Goal: Transaction & Acquisition: Register for event/course

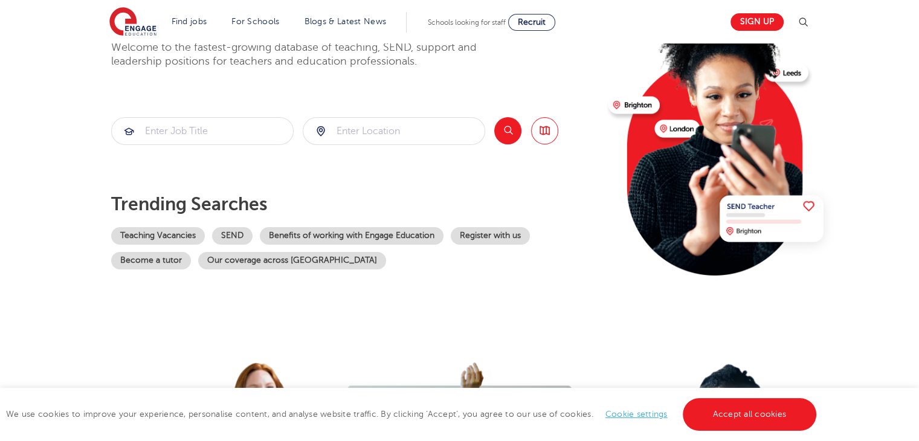
scroll to position [72, 0]
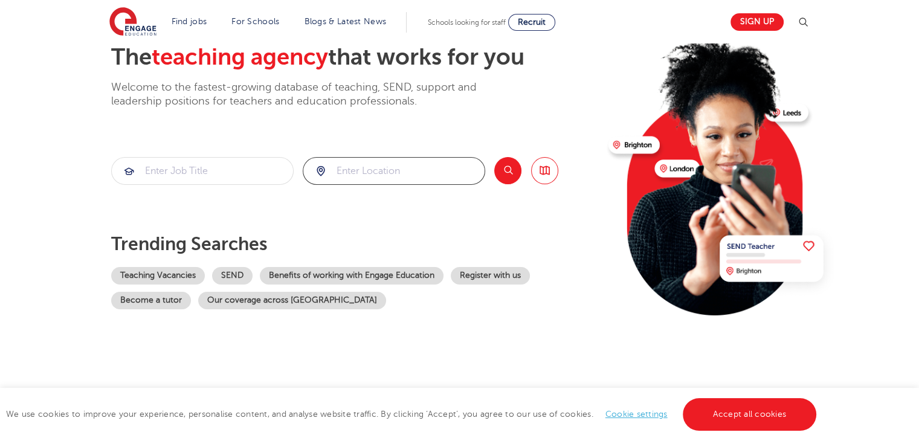
click at [345, 170] on input "search" at bounding box center [393, 171] width 181 height 27
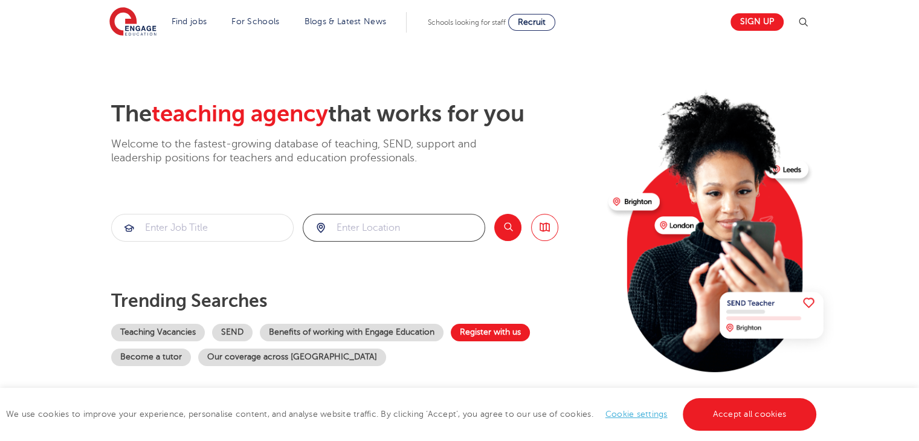
scroll to position [0, 0]
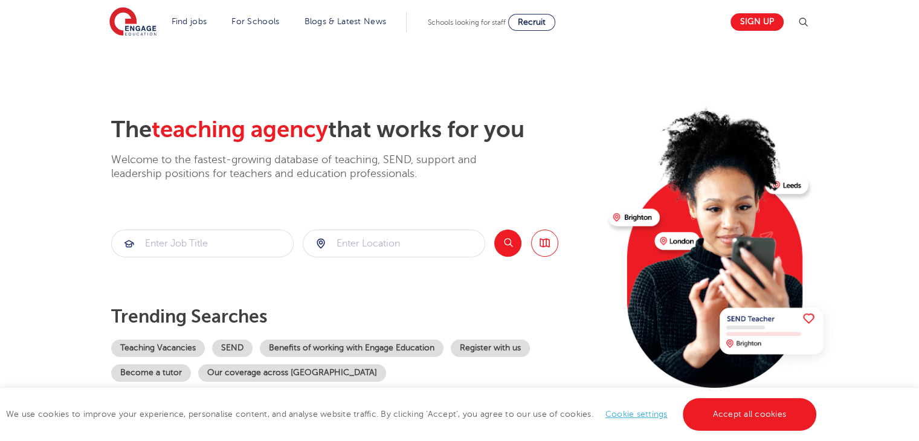
click at [861, 249] on section "The teaching agency that works for you Welcome to the fastest-growing database …" at bounding box center [459, 242] width 919 height 399
click at [534, 18] on span "Recruit" at bounding box center [532, 22] width 28 height 9
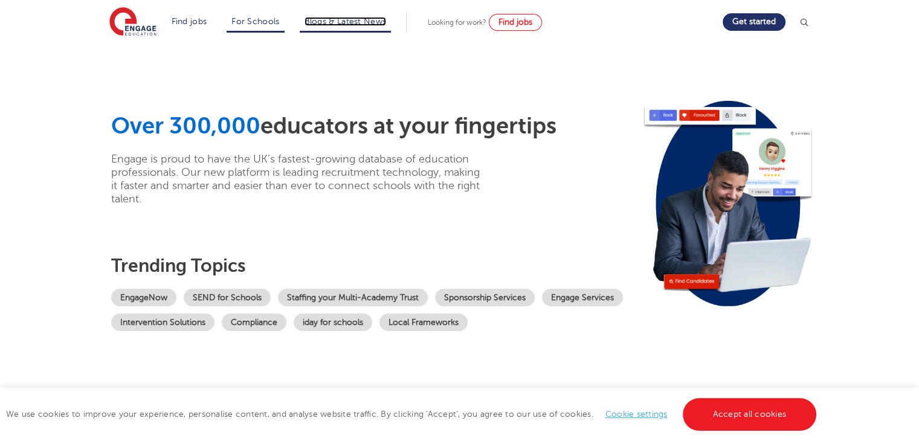
click at [354, 22] on link "Blogs & Latest News" at bounding box center [345, 21] width 82 height 9
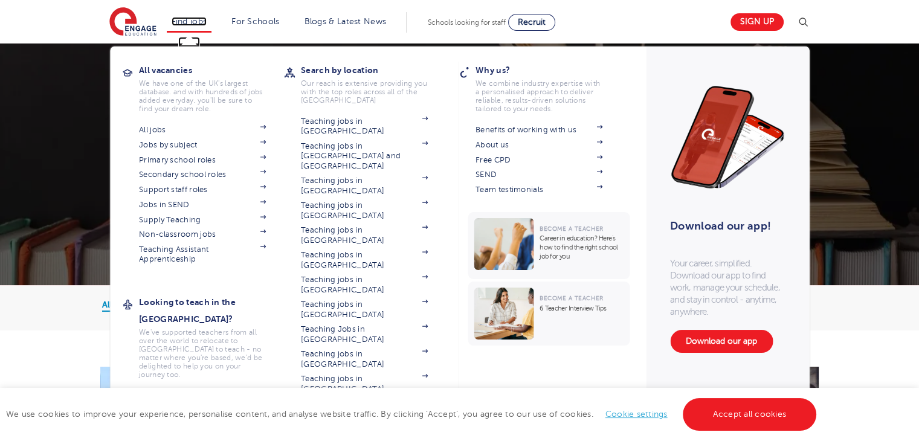
click at [206, 22] on link "Find jobs" at bounding box center [190, 21] width 36 height 9
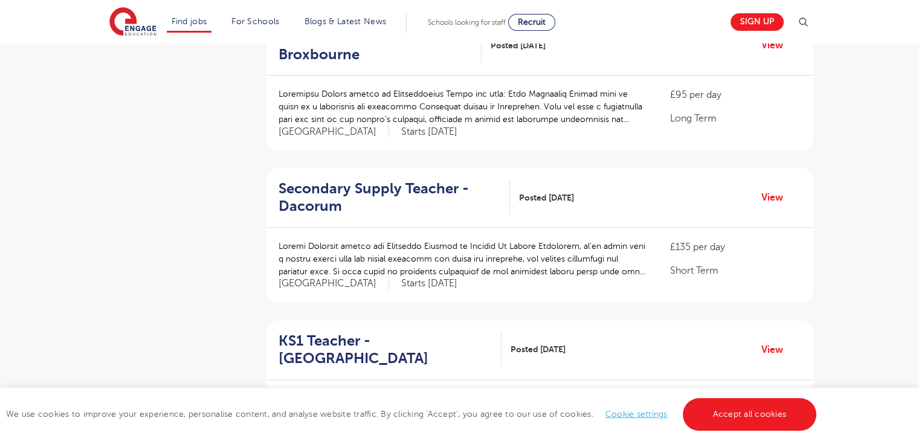
scroll to position [606, 0]
drag, startPoint x: 692, startPoint y: 340, endPoint x: 629, endPoint y: 331, distance: 63.5
click at [629, 331] on div "KS1 Teacher - Elmbridge Posted 11/10/25 View" at bounding box center [539, 349] width 547 height 60
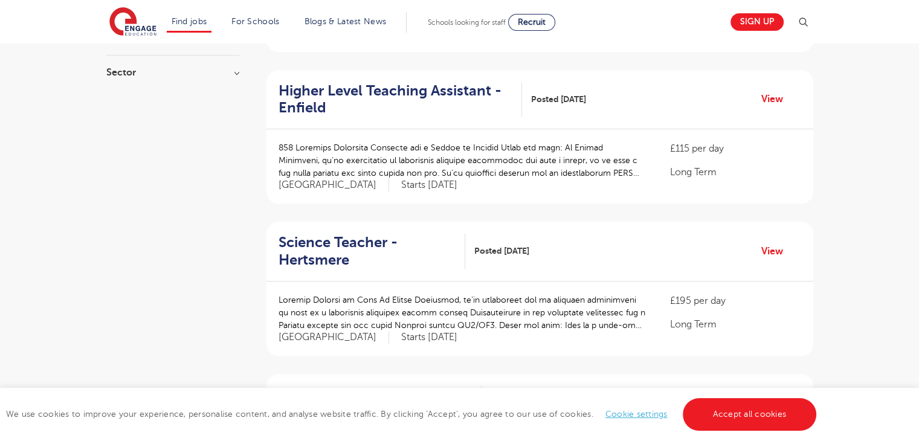
scroll to position [0, 0]
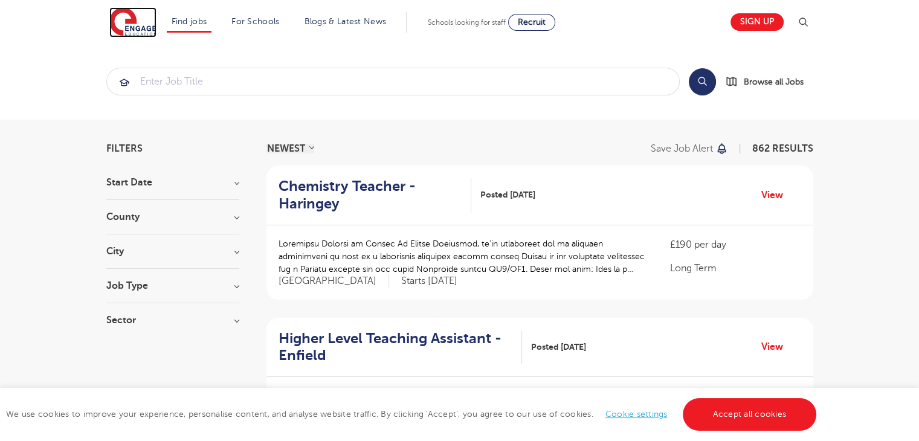
click at [118, 16] on img at bounding box center [132, 22] width 47 height 30
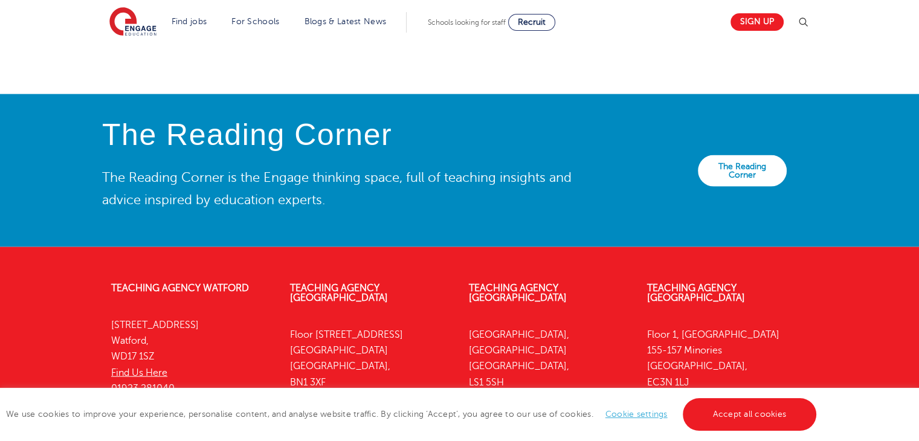
scroll to position [2790, 0]
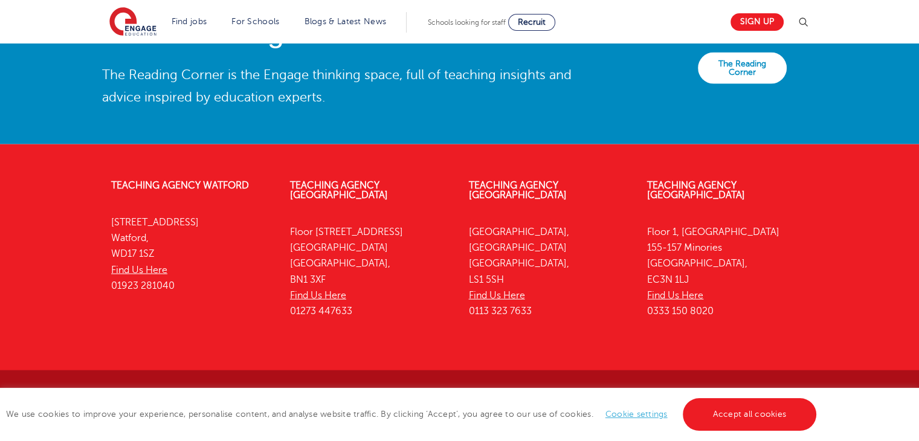
click at [629, 404] on div "We use cookies to improve your experience, personalise content, and analyse web…" at bounding box center [459, 414] width 919 height 53
click at [633, 413] on link "Cookie settings" at bounding box center [636, 413] width 62 height 9
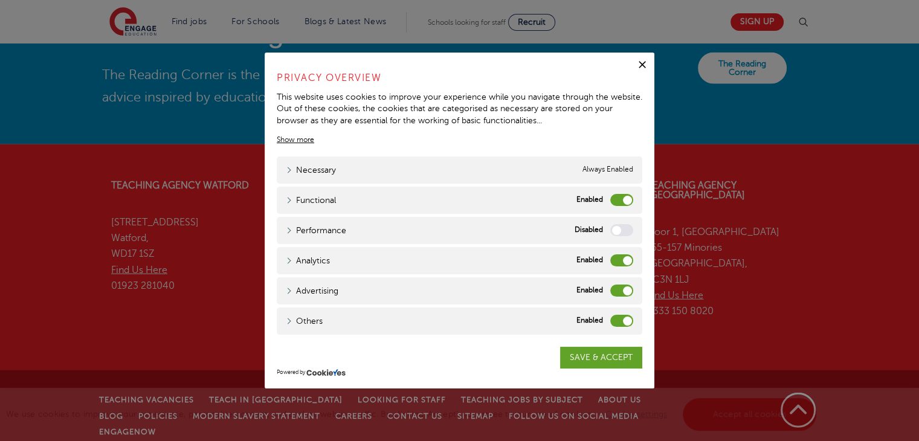
click at [628, 201] on label "Functional" at bounding box center [621, 200] width 23 height 12
click at [0, 0] on input "Functional" at bounding box center [0, 0] width 0 height 0
click at [618, 260] on label "Analytics" at bounding box center [621, 260] width 23 height 12
click at [0, 0] on input "Analytics" at bounding box center [0, 0] width 0 height 0
click at [624, 294] on label "Advertising" at bounding box center [621, 290] width 23 height 12
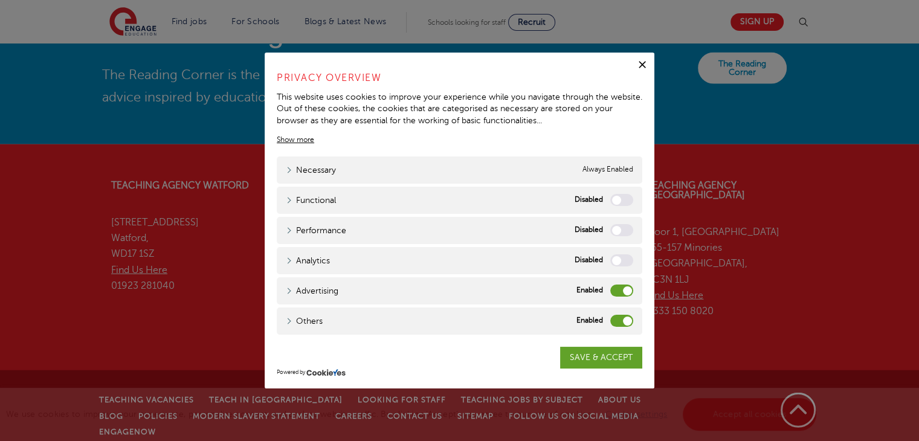
click at [0, 0] on input "Advertising" at bounding box center [0, 0] width 0 height 0
click at [628, 333] on div "Others Others" at bounding box center [459, 320] width 365 height 27
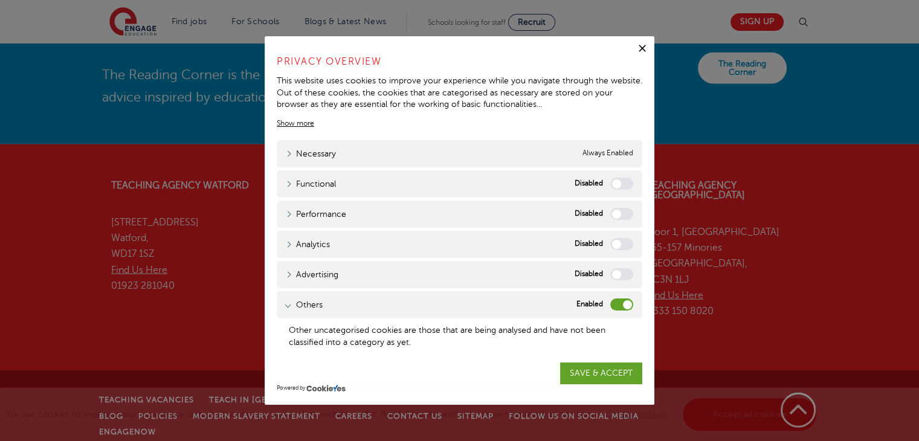
click at [616, 303] on label "Others" at bounding box center [621, 304] width 23 height 12
click at [0, 0] on input "Others" at bounding box center [0, 0] width 0 height 0
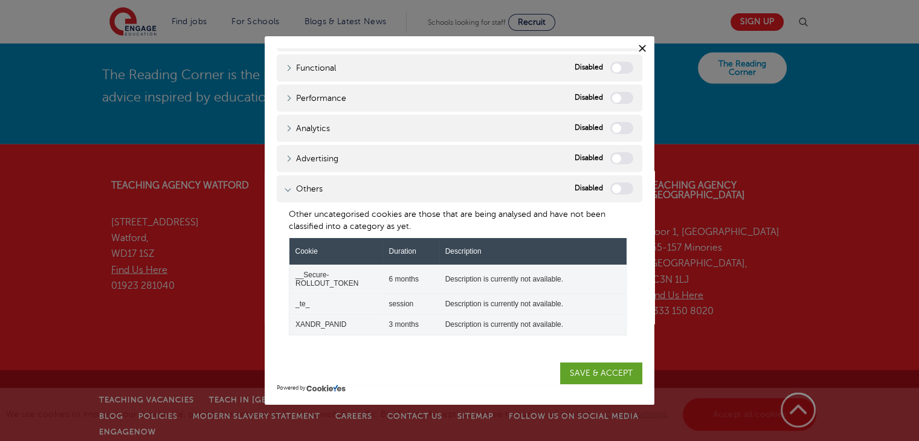
scroll to position [129, 0]
click at [603, 385] on div "Powered by" at bounding box center [459, 388] width 365 height 8
click at [612, 380] on link "SAVE & ACCEPT" at bounding box center [601, 373] width 82 height 22
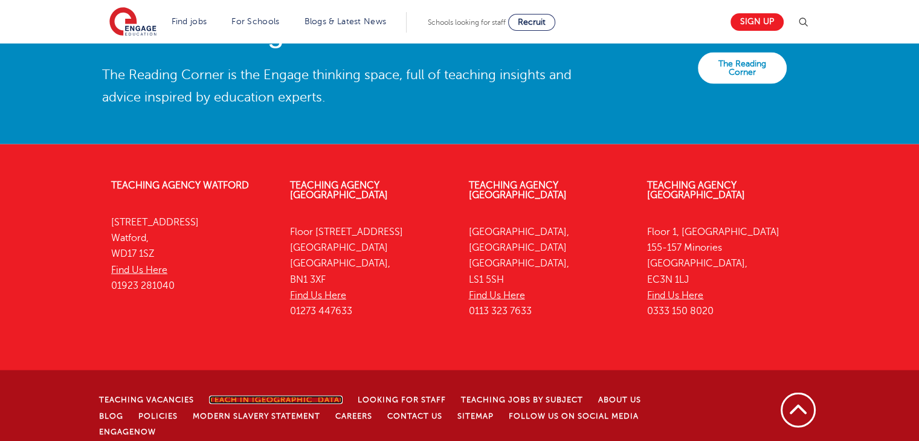
click at [230, 396] on link "Teach in [GEOGRAPHIC_DATA]" at bounding box center [275, 400] width 133 height 8
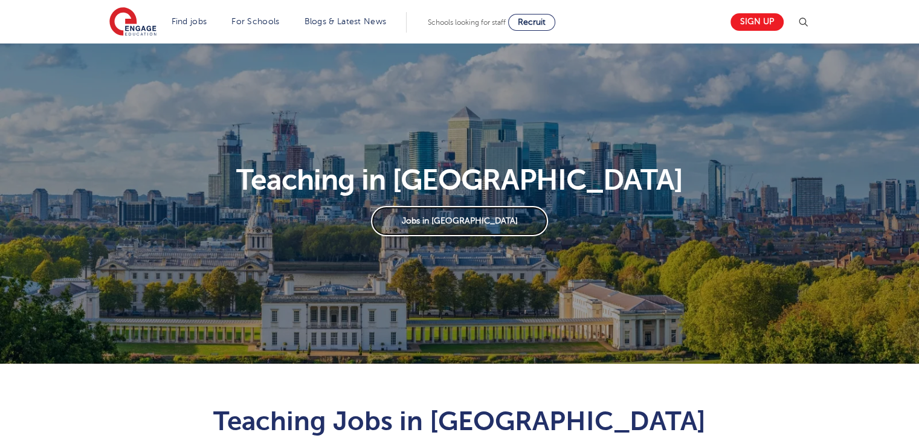
click at [458, 233] on link "Jobs in [GEOGRAPHIC_DATA]" at bounding box center [459, 221] width 177 height 30
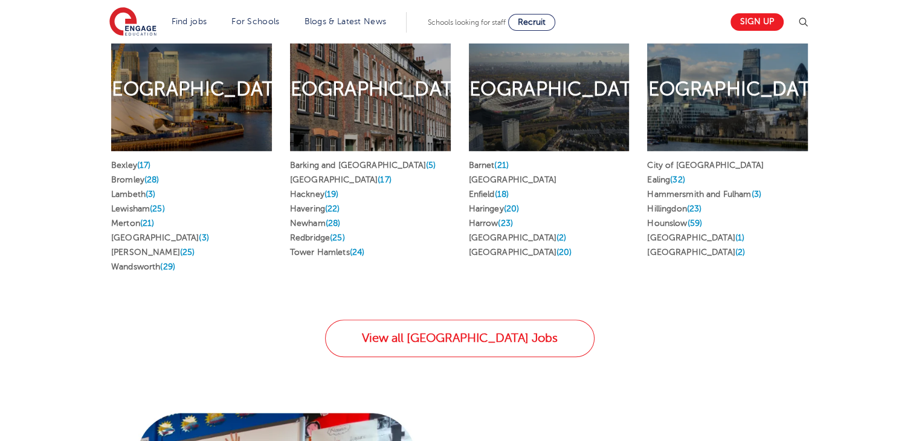
scroll to position [702, 0]
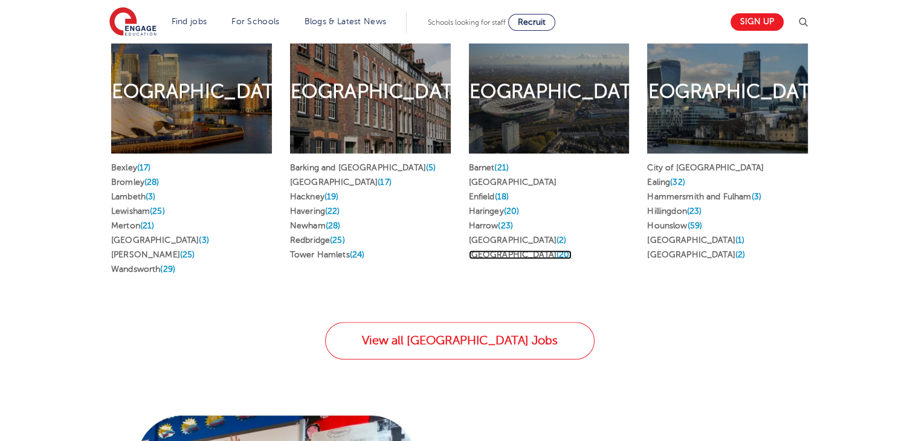
click at [517, 250] on link "Waltham Forest (20)" at bounding box center [520, 254] width 103 height 9
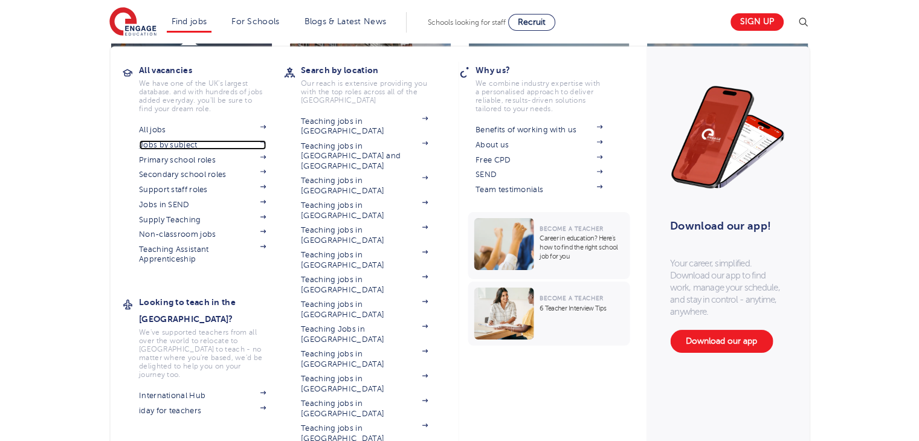
click at [259, 141] on span at bounding box center [257, 145] width 18 height 10
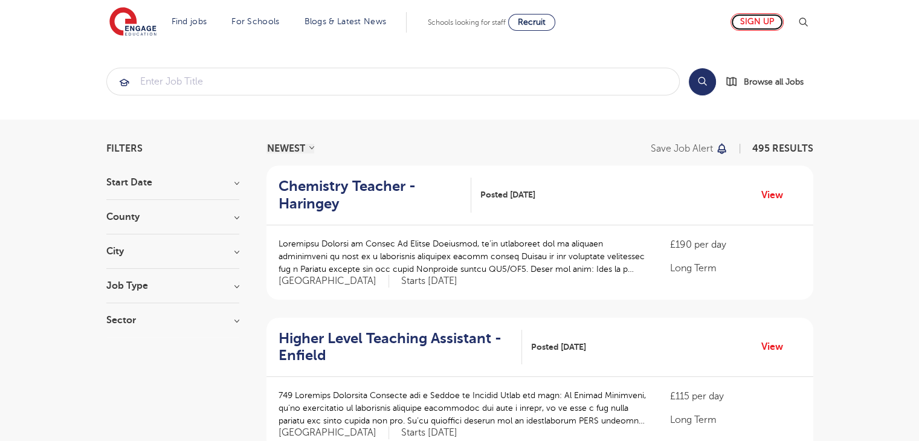
click at [778, 24] on link "Sign up" at bounding box center [756, 22] width 53 height 18
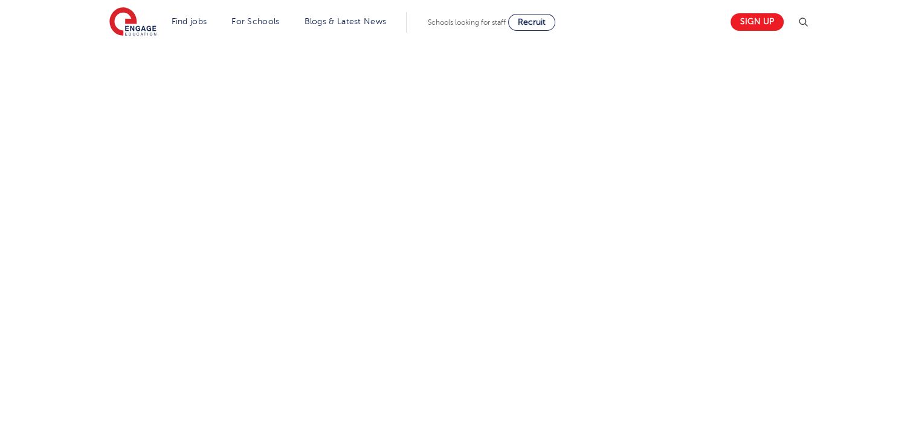
scroll to position [684, 0]
click at [778, 203] on div "Let us know more about you!" at bounding box center [459, 85] width 733 height 713
click at [775, 177] on div "Let us know more about you!" at bounding box center [459, 85] width 733 height 713
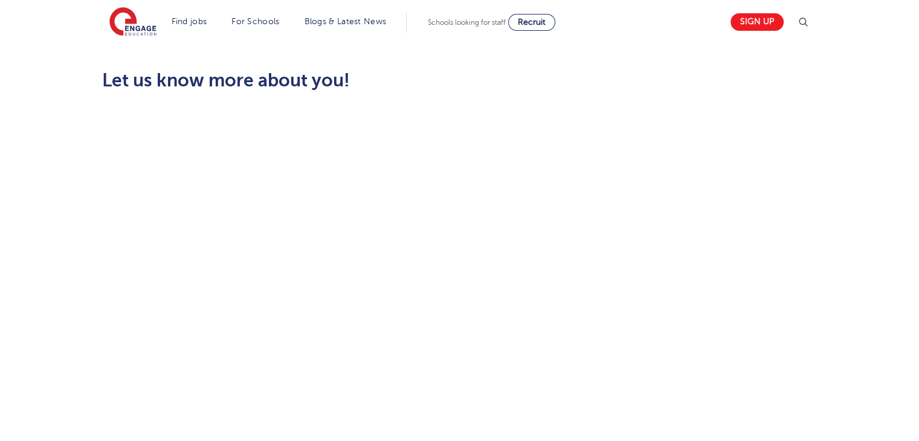
scroll to position [339, 0]
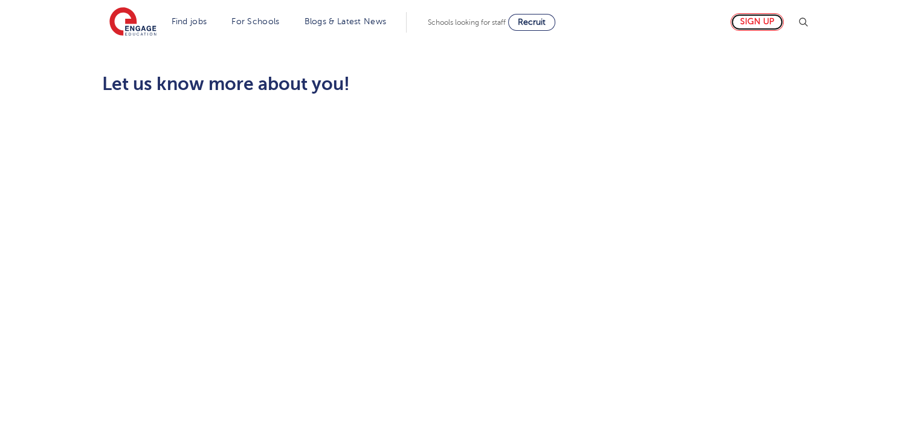
click at [748, 25] on link "Sign up" at bounding box center [756, 22] width 53 height 18
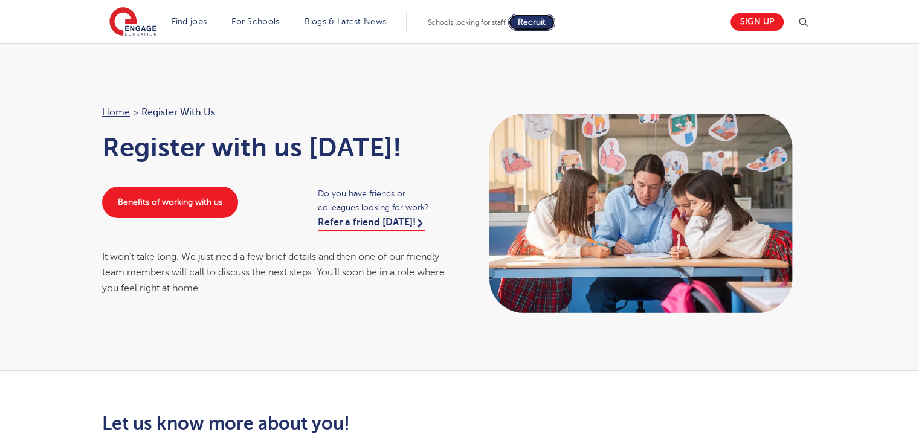
click at [534, 14] on link "Recruit" at bounding box center [531, 22] width 47 height 17
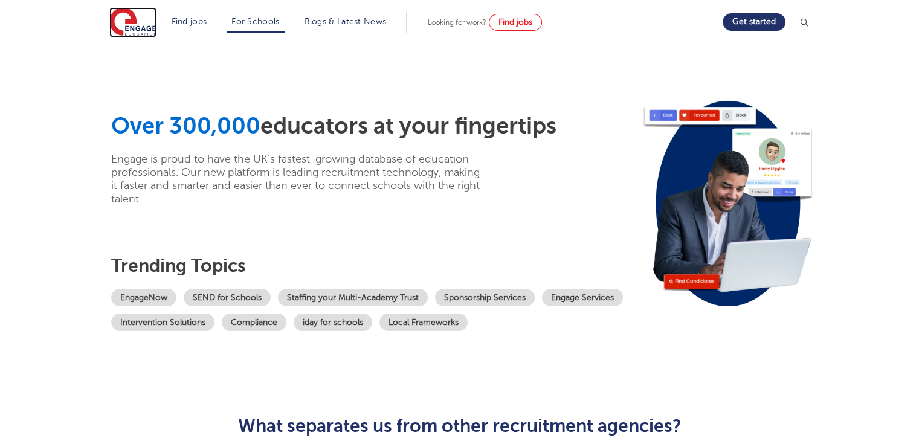
click at [129, 13] on img at bounding box center [132, 22] width 47 height 30
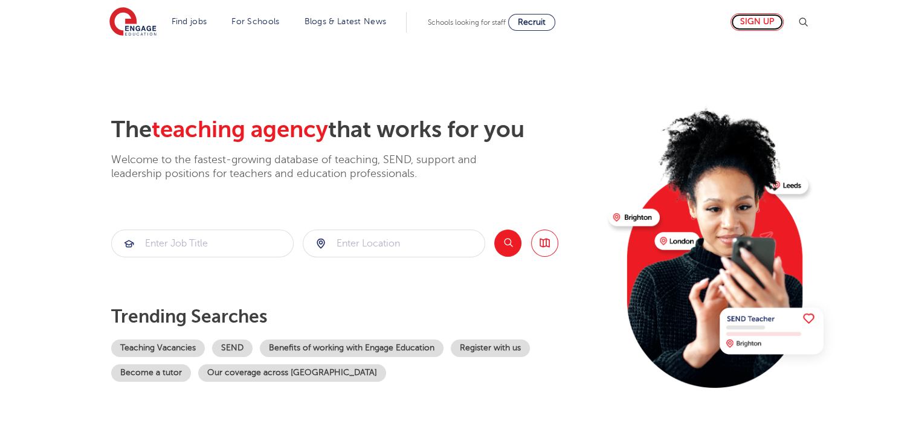
click at [753, 25] on link "Sign up" at bounding box center [756, 22] width 53 height 18
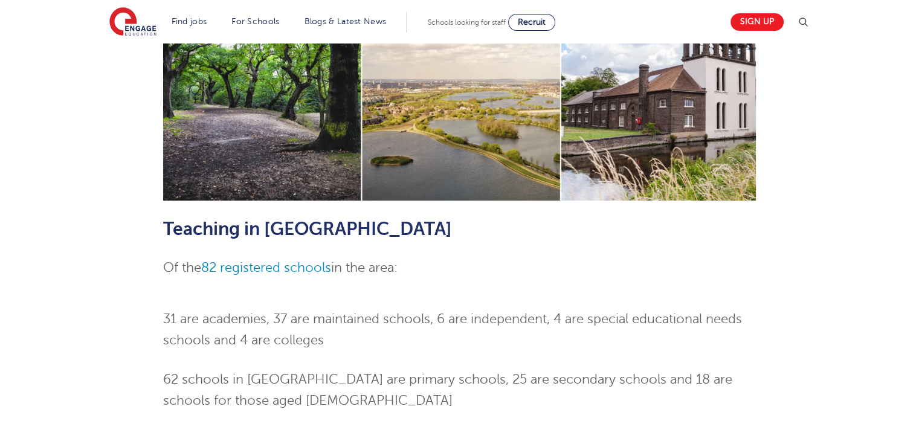
scroll to position [211, 0]
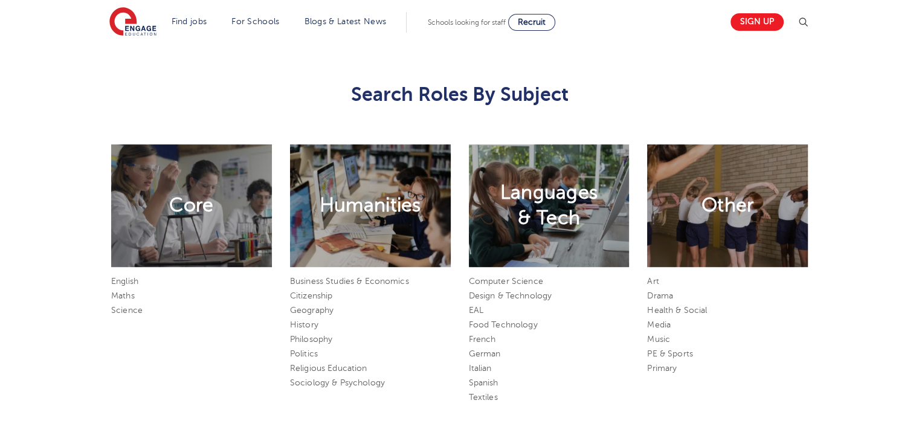
scroll to position [560, 0]
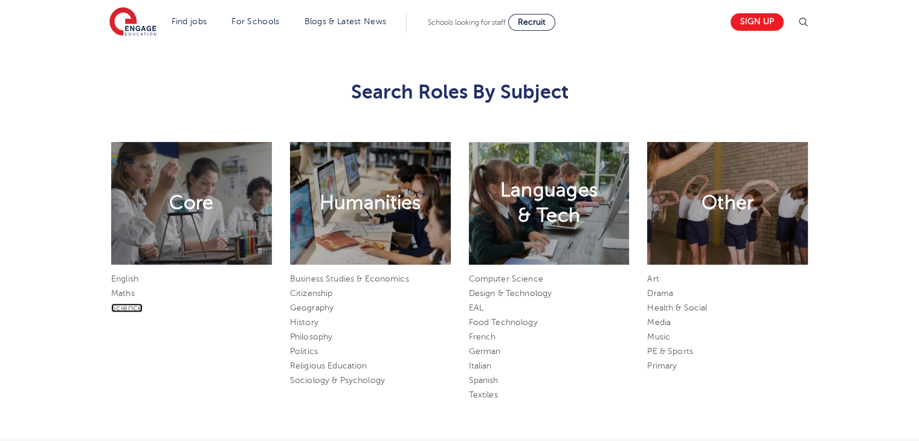
click at [129, 310] on link "Science" at bounding box center [126, 307] width 31 height 9
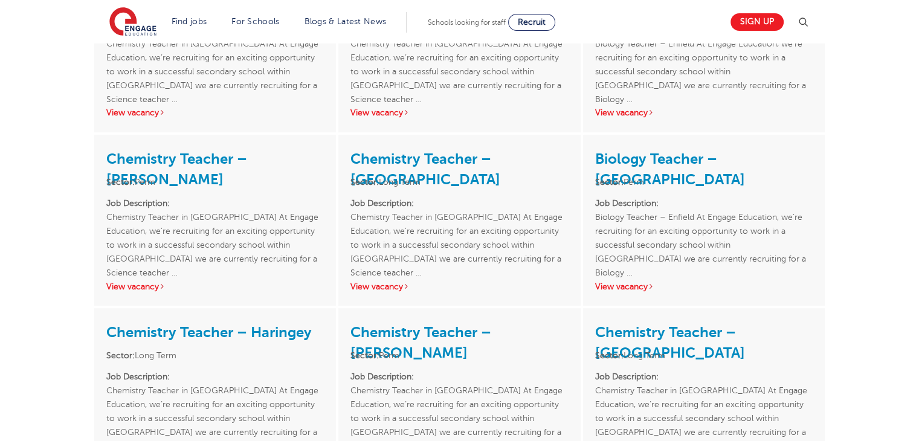
scroll to position [879, 0]
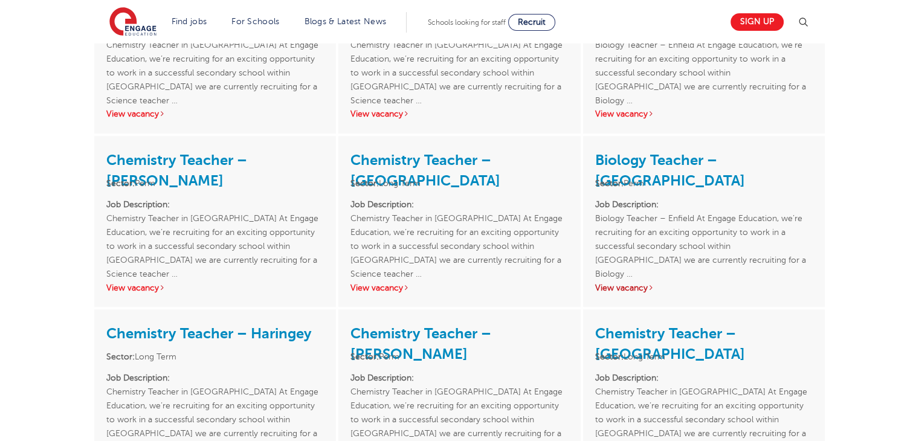
click at [621, 289] on link "View vacancy" at bounding box center [624, 287] width 59 height 9
